Goal: Task Accomplishment & Management: Manage account settings

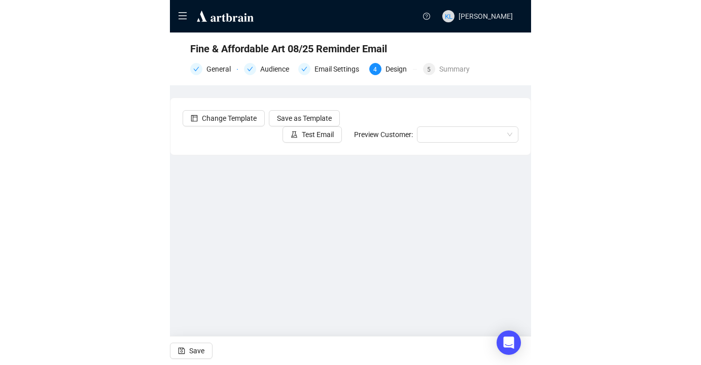
scroll to position [13, 0]
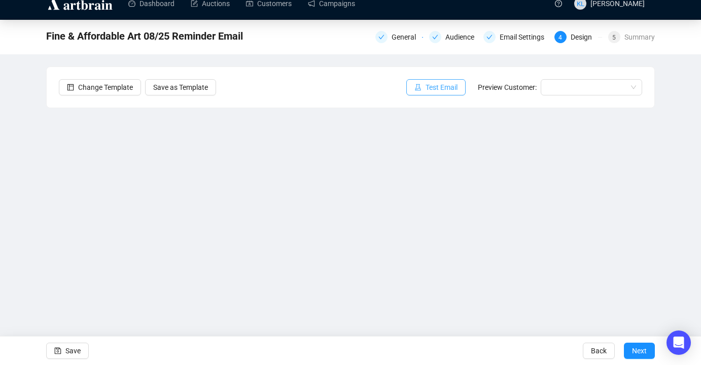
click at [361, 84] on button "Test Email" at bounding box center [435, 87] width 59 height 16
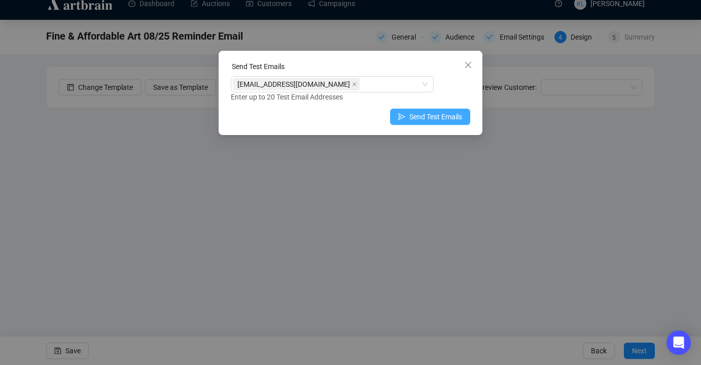
click at [361, 119] on span "Send Test Emails" at bounding box center [435, 116] width 53 height 11
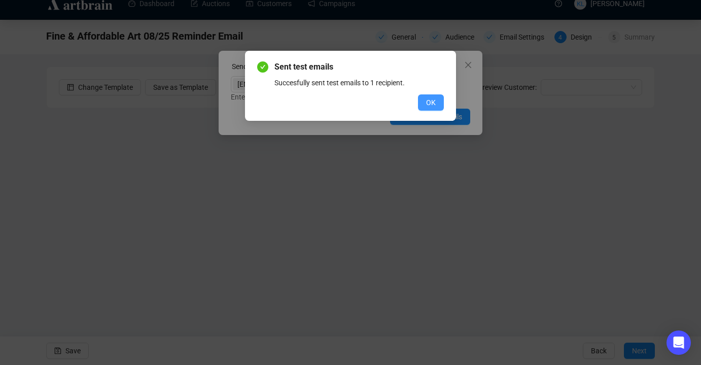
click at [361, 96] on button "OK" at bounding box center [431, 102] width 26 height 16
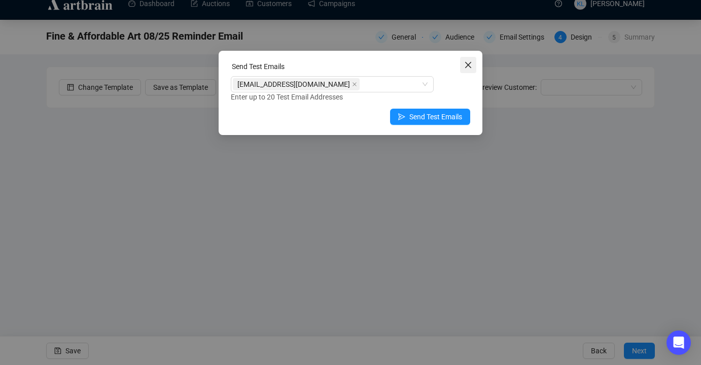
click at [361, 67] on icon "close" at bounding box center [468, 65] width 8 height 8
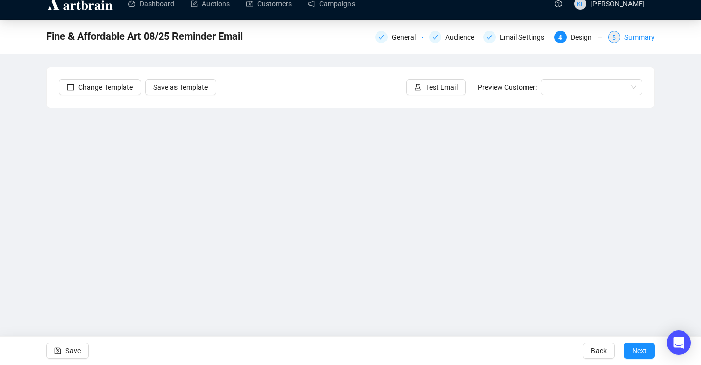
click at [361, 31] on div "Summary" at bounding box center [639, 37] width 30 height 12
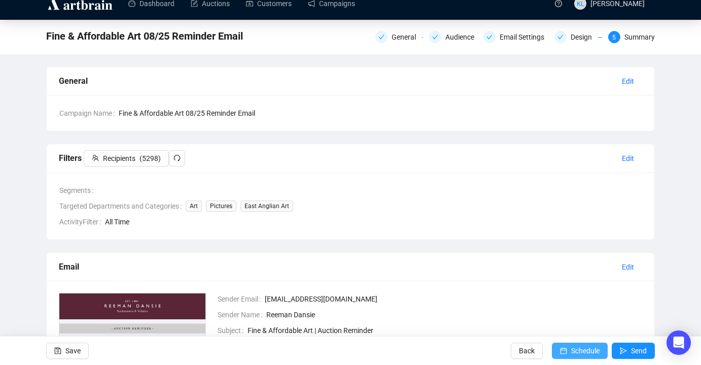
click at [361, 347] on icon "calendar" at bounding box center [563, 350] width 7 height 7
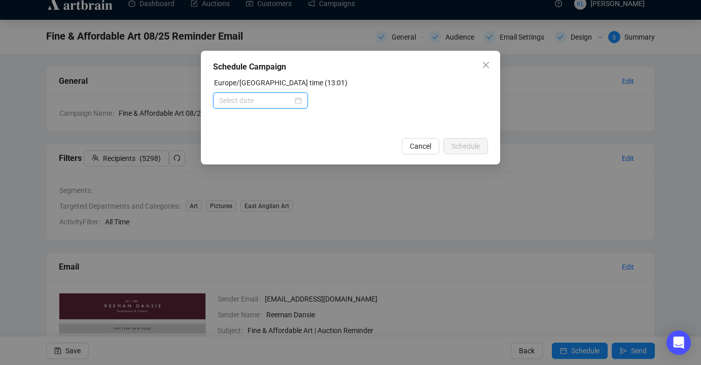
click at [274, 101] on input at bounding box center [256, 100] width 74 height 11
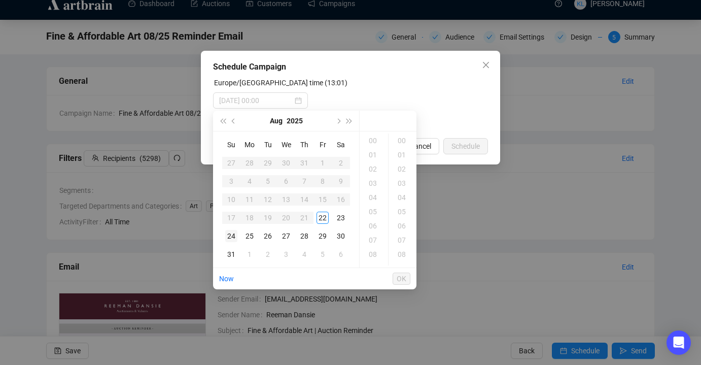
click at [227, 233] on div "24" at bounding box center [231, 236] width 12 height 12
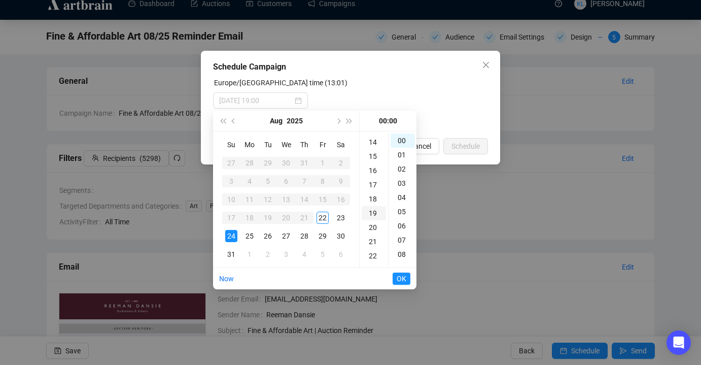
click at [361, 215] on div "19" at bounding box center [374, 213] width 24 height 14
type input "[DATE] 19:00"
click at [361, 274] on span "OK" at bounding box center [402, 278] width 10 height 19
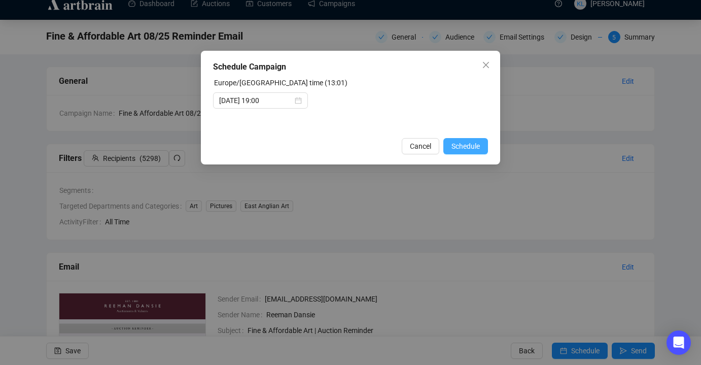
click at [361, 148] on span "Schedule" at bounding box center [465, 145] width 28 height 11
